Goal: Find specific page/section: Find specific page/section

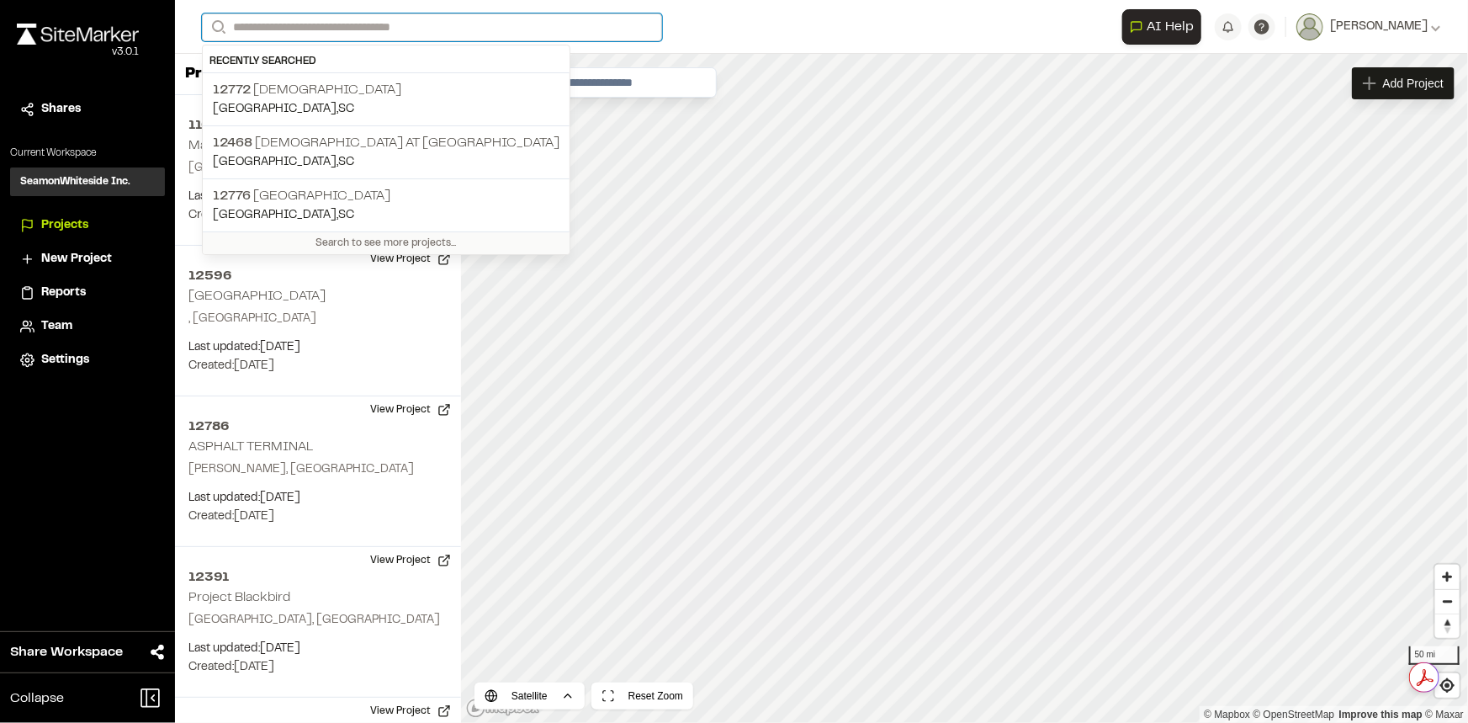
click at [515, 34] on input "Search" at bounding box center [432, 27] width 460 height 28
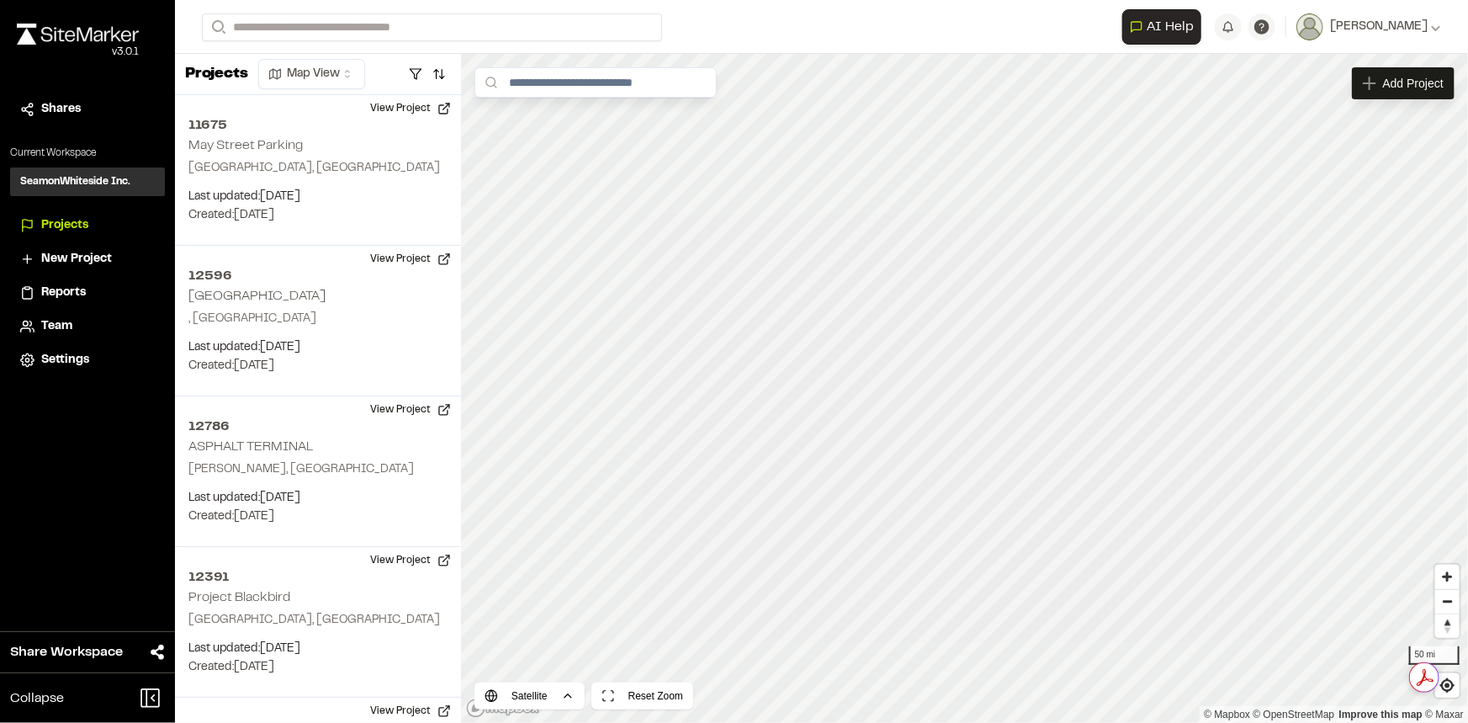
click at [373, 100] on p "[GEOGRAPHIC_DATA] , [GEOGRAPHIC_DATA]" at bounding box center [386, 109] width 347 height 19
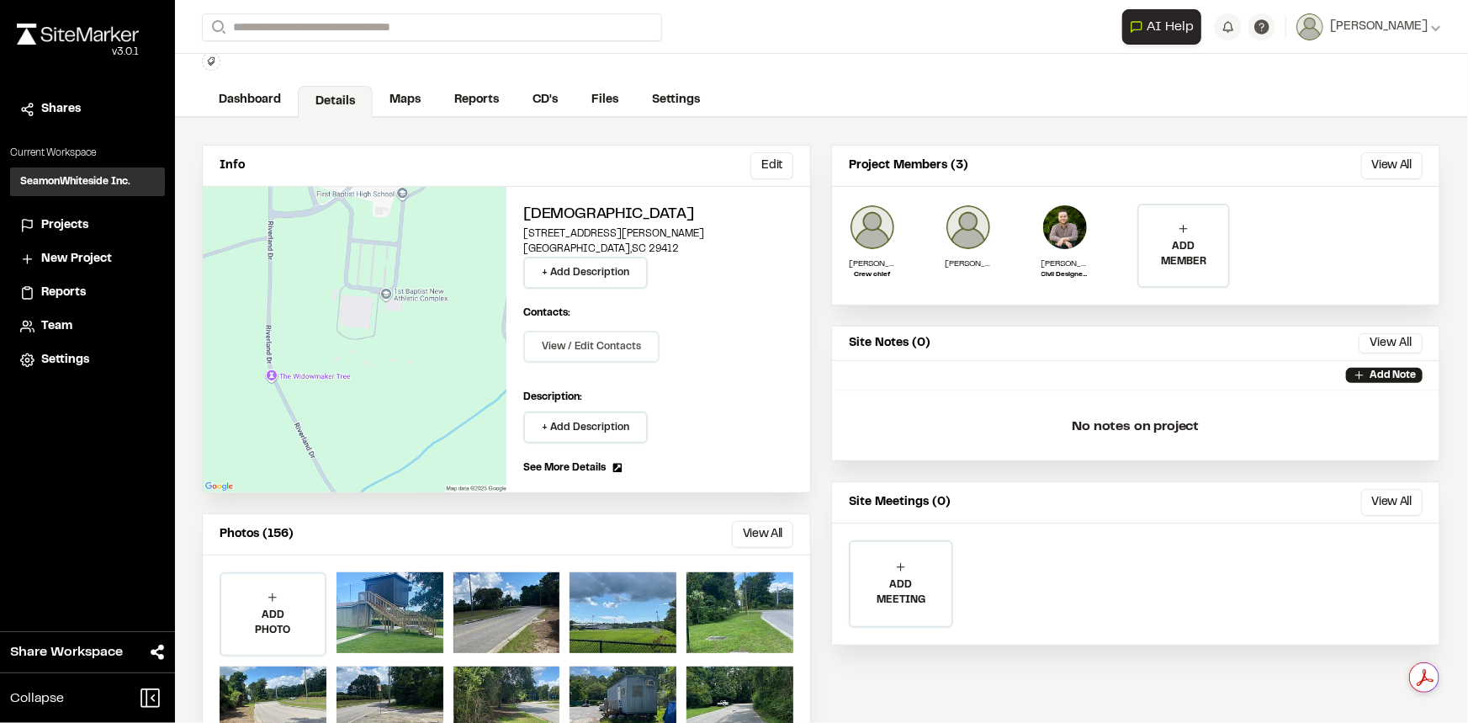
scroll to position [115, 0]
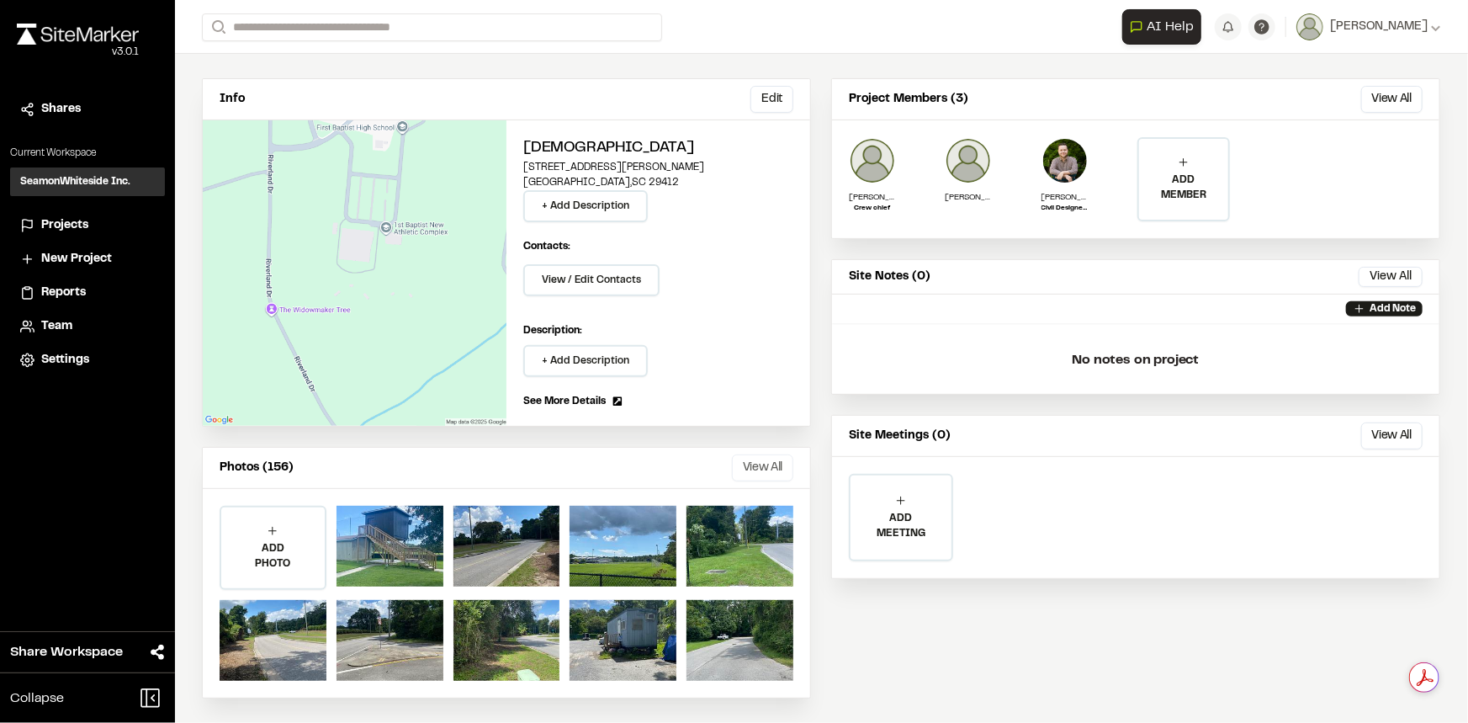
click at [737, 475] on button "View All" at bounding box center [762, 467] width 61 height 27
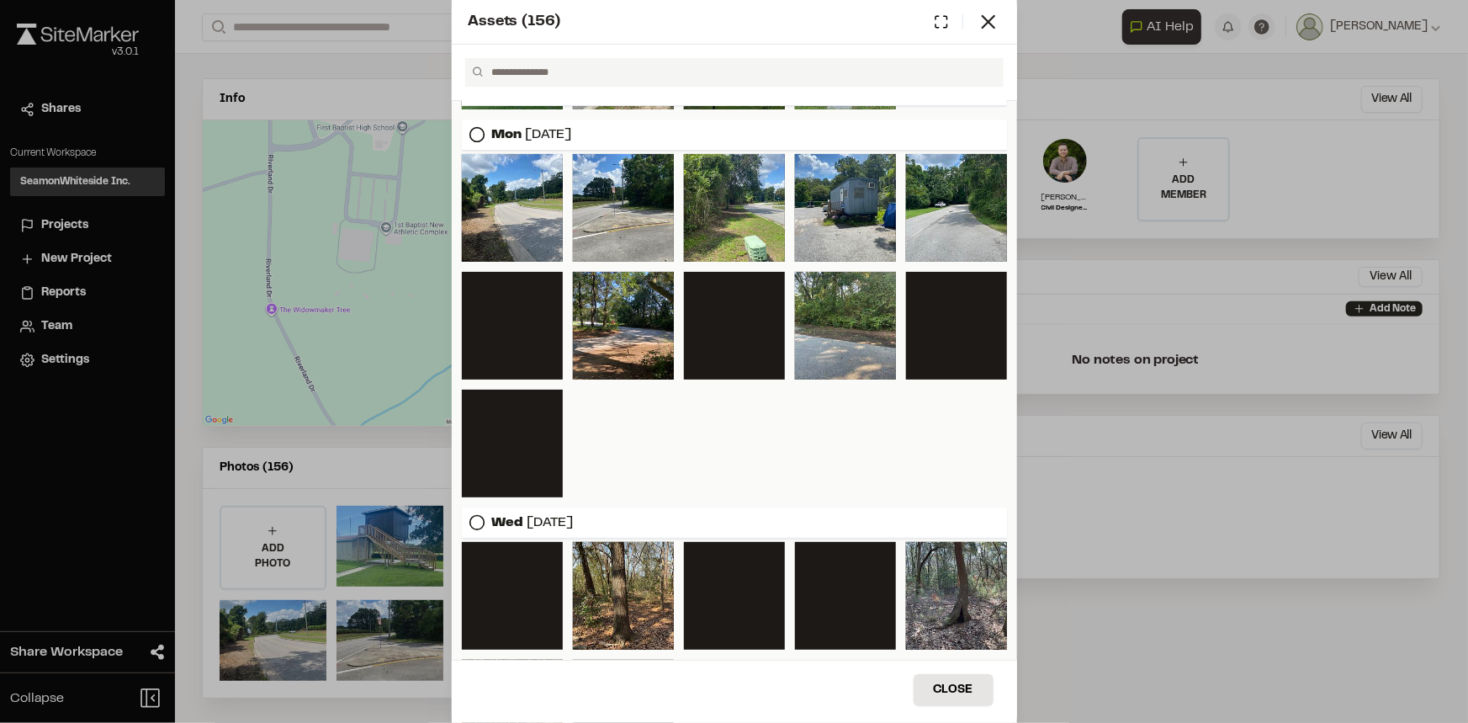
scroll to position [0, 0]
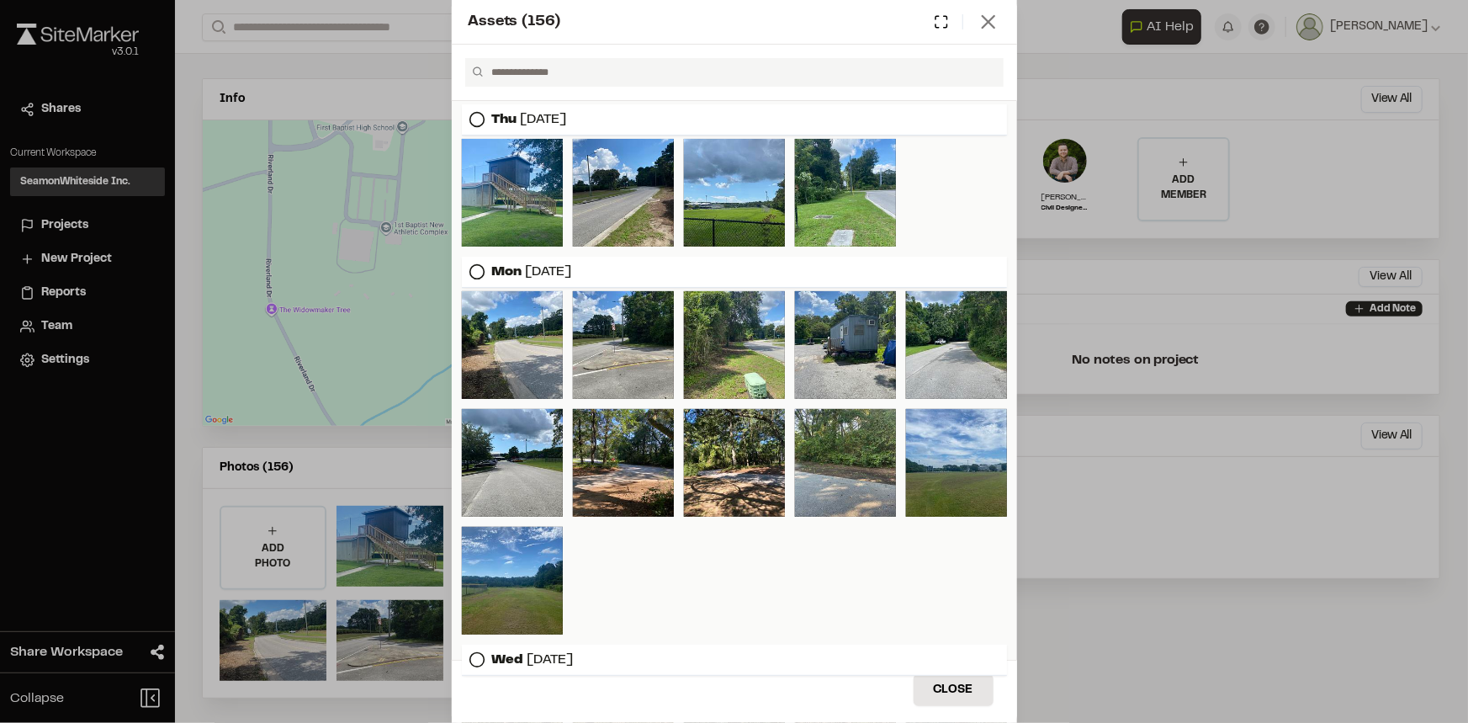
click at [988, 20] on line at bounding box center [989, 22] width 12 height 12
